Goal: Task Accomplishment & Management: Complete application form

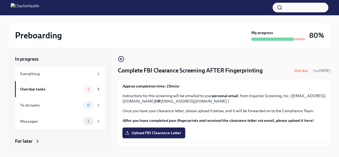
click at [150, 132] on span "Upload FBI Clearance Letter" at bounding box center [153, 132] width 55 height 5
click at [0, 0] on input "Upload FBI Clearance Letter" at bounding box center [0, 0] width 0 height 0
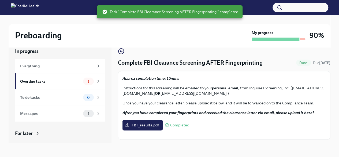
scroll to position [9, 0]
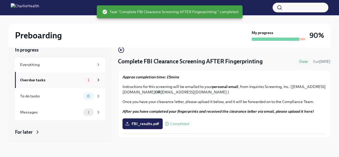
click at [38, 78] on div "Overdue tasks" at bounding box center [50, 80] width 61 height 6
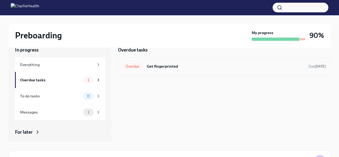
click at [165, 65] on h6 "Get fingerprinted" at bounding box center [226, 66] width 158 height 6
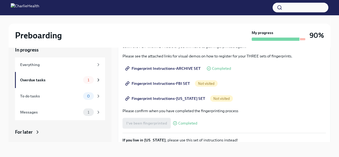
scroll to position [67, 0]
click at [203, 81] on span "Not visited" at bounding box center [206, 83] width 23 height 4
click at [176, 82] on span "Fingerprint Instructions-FBI SET" at bounding box center [158, 82] width 64 height 5
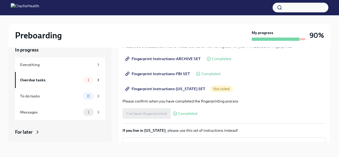
scroll to position [77, 0]
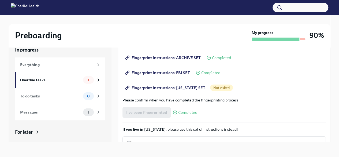
click at [175, 86] on span "Fingerprint Instructions-[US_STATE] SET" at bounding box center [165, 87] width 79 height 5
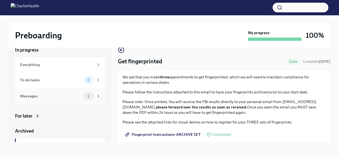
click at [47, 96] on div "Messages" at bounding box center [50, 96] width 61 height 6
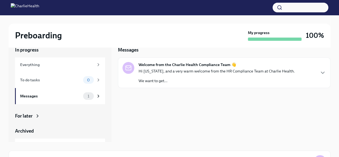
click at [172, 75] on div "Hi [US_STATE], and a very warm welcome from the HR Compliance Team at Charlie H…" at bounding box center [217, 75] width 156 height 15
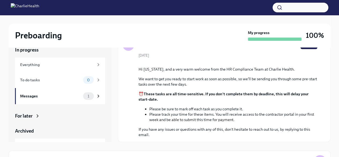
scroll to position [73, 0]
click at [91, 97] on div "1" at bounding box center [92, 96] width 18 height 8
click at [37, 117] on icon at bounding box center [37, 115] width 5 height 5
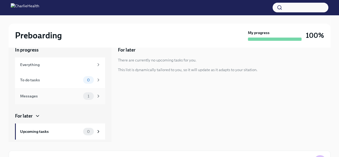
click at [96, 94] on icon at bounding box center [98, 96] width 5 height 5
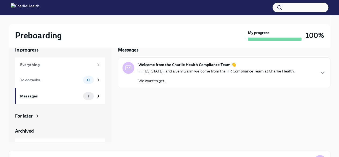
click at [231, 71] on p "Hi [US_STATE], and a very warm welcome from the HR Compliance Team at Charlie H…" at bounding box center [217, 70] width 156 height 5
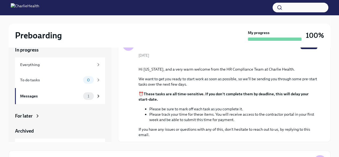
scroll to position [73, 0]
click at [96, 97] on icon at bounding box center [98, 96] width 5 height 5
